Goal: Check status

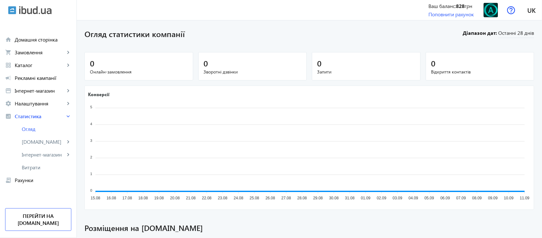
click at [540, 151] on div "Огляд статистики компанії Діапазон дат: Останні 28 днів 0 Онлайн-замовлення 0 З…" at bounding box center [309, 239] width 465 height 423
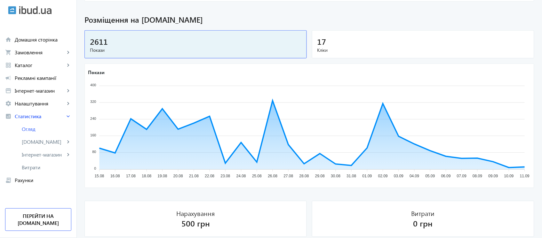
click at [432, 49] on span "Кліки" at bounding box center [423, 50] width 212 height 6
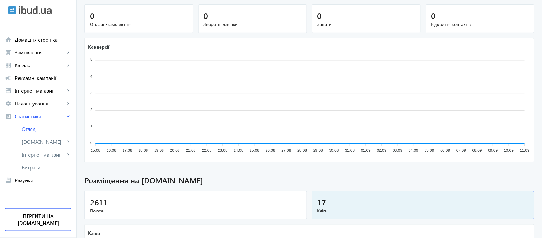
scroll to position [0, 0]
